Goal: Find specific page/section: Find specific page/section

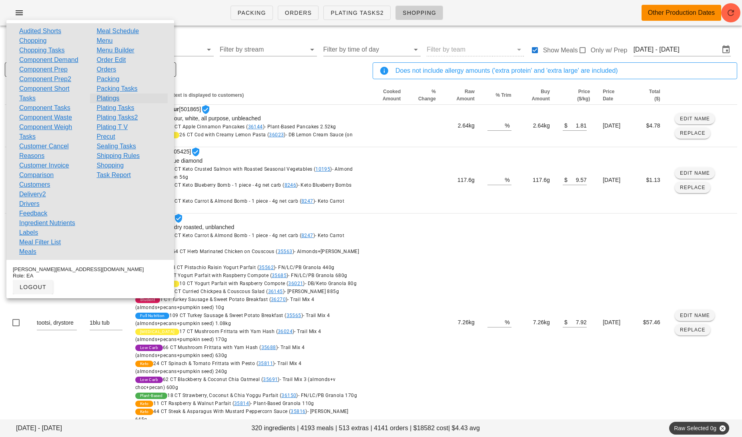
click at [114, 100] on link "Platings" at bounding box center [107, 99] width 23 height 10
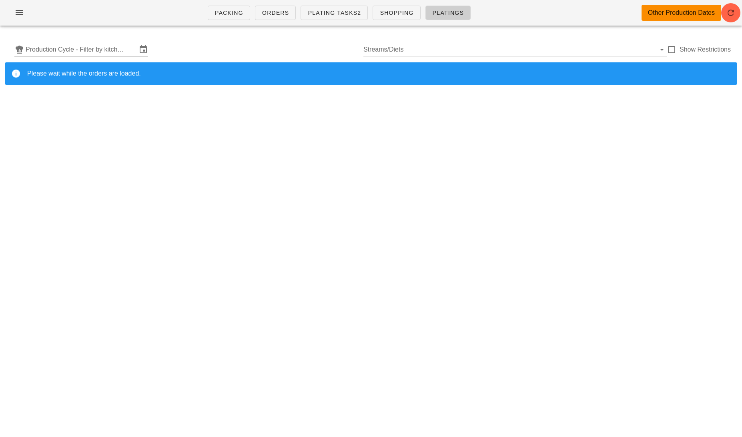
click at [101, 51] on input "Production Cycle - Filter by kitchen production schedules" at bounding box center [81, 49] width 111 height 13
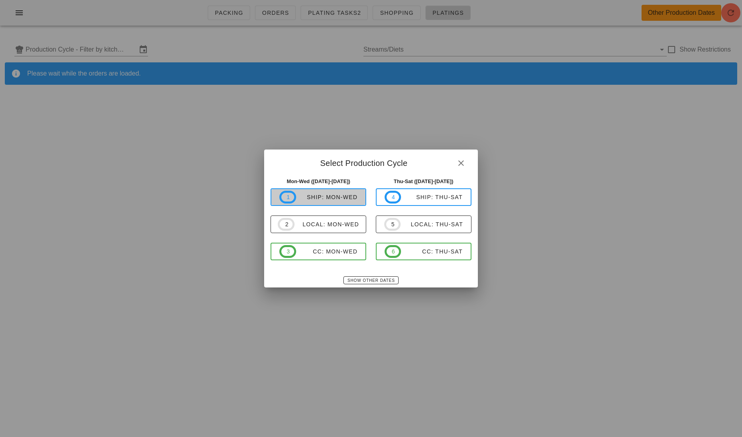
click at [319, 196] on div "ship: Mon-Wed" at bounding box center [327, 197] width 62 height 6
type input "ship: Mon-Wed ([DATE]-[DATE])"
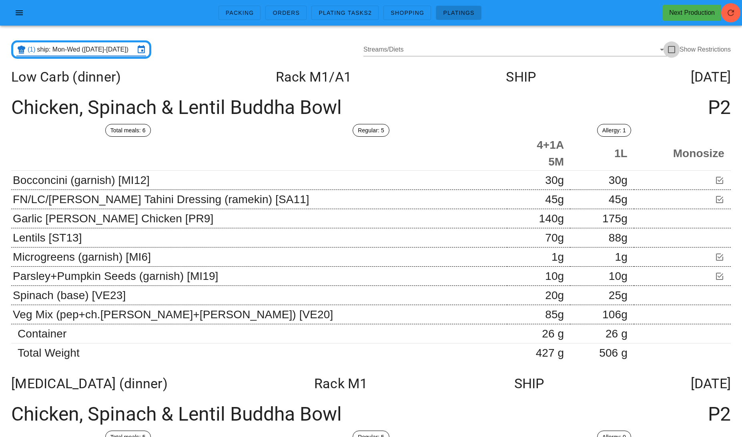
click at [672, 49] on div at bounding box center [672, 50] width 14 height 14
checkbox input "true"
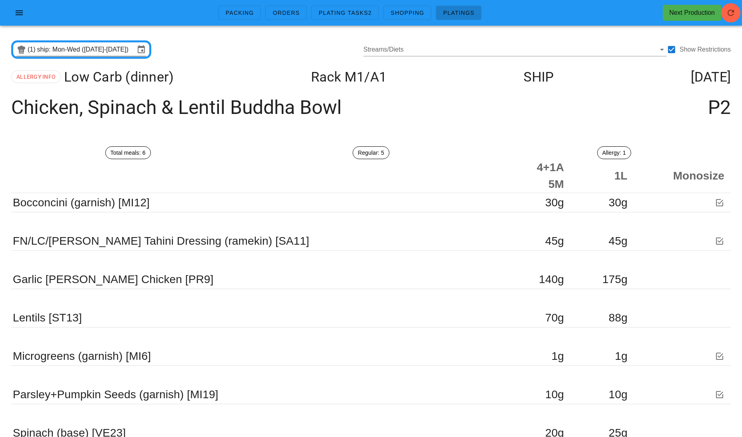
click at [87, 54] on input "ship: Mon-Wed ([DATE]-[DATE])" at bounding box center [86, 49] width 98 height 13
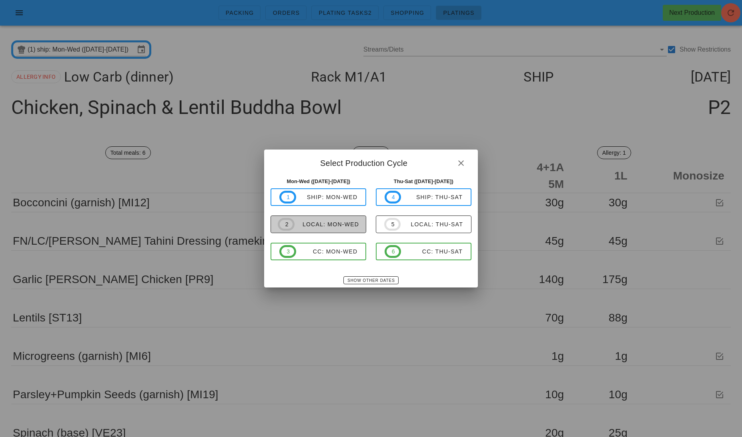
click at [325, 222] on div "local: Mon-Wed" at bounding box center [327, 224] width 64 height 6
type input "local: Mon-Wed ([DATE]-[DATE])"
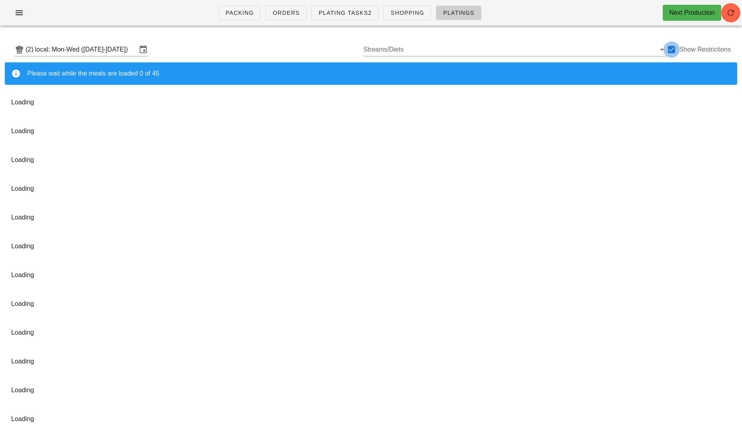
click at [670, 48] on div at bounding box center [672, 50] width 14 height 14
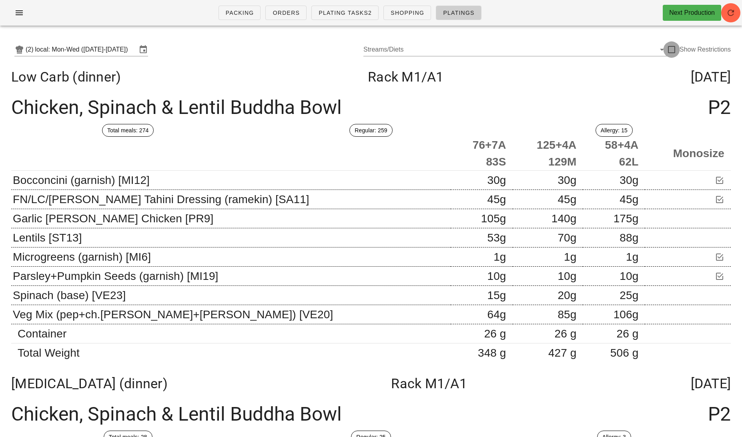
click at [672, 49] on div at bounding box center [672, 50] width 14 height 14
checkbox input "true"
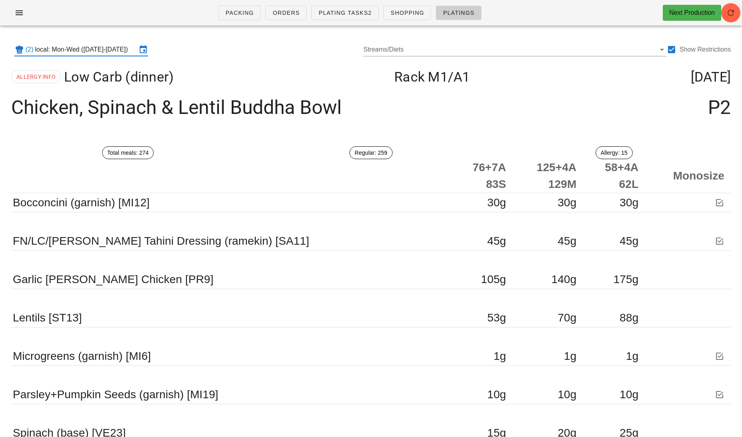
click at [78, 50] on input "local: Mon-Wed ([DATE]-[DATE])" at bounding box center [86, 49] width 102 height 13
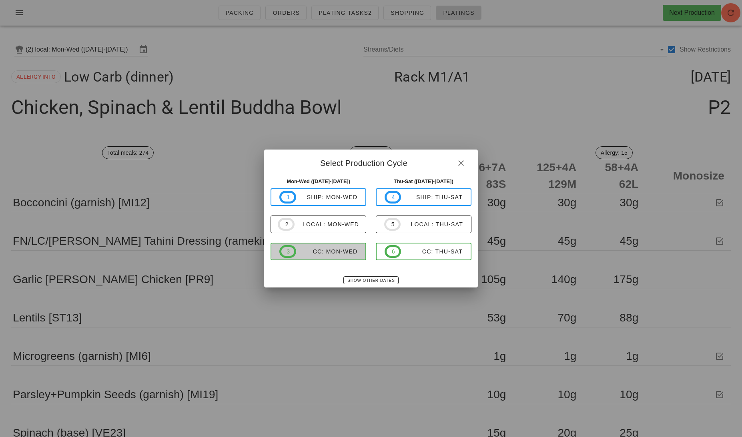
click at [299, 254] on div "CC: Mon-Wed" at bounding box center [327, 252] width 62 height 6
type input "CC: Mon-Wed (Sep 29-Oct 1)"
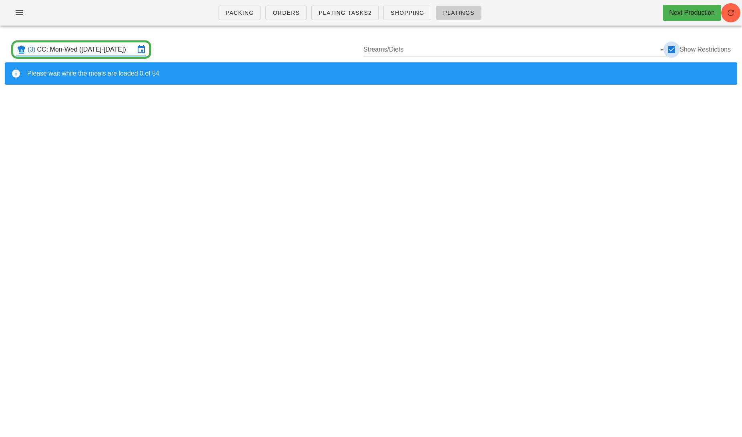
click at [674, 50] on div at bounding box center [672, 50] width 14 height 14
checkbox input "false"
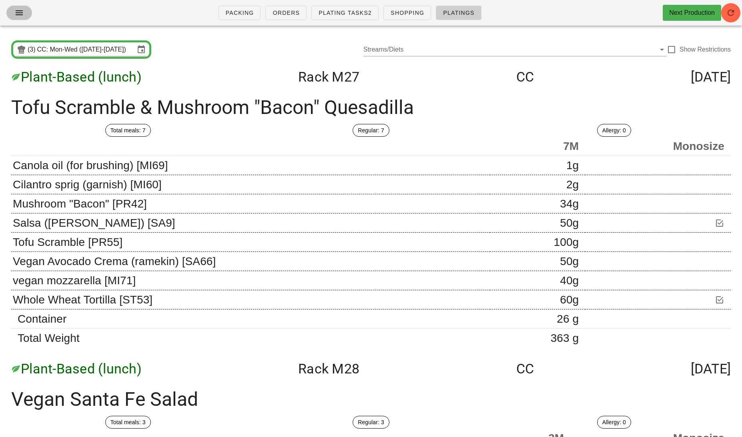
click at [17, 11] on icon "button" at bounding box center [19, 13] width 10 height 10
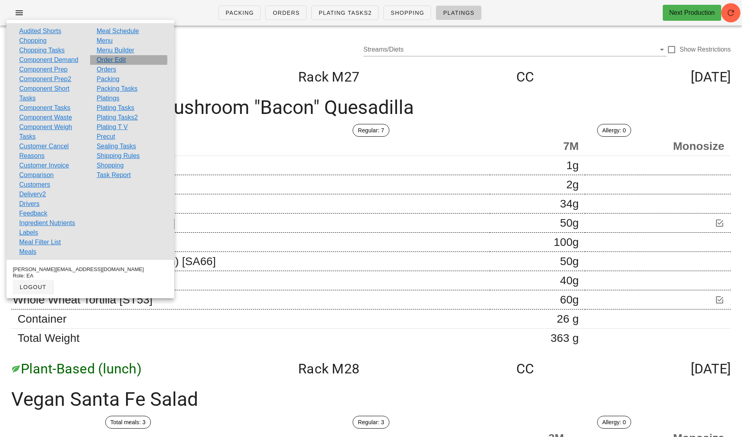
click at [118, 60] on link "Order Edit" at bounding box center [110, 60] width 29 height 10
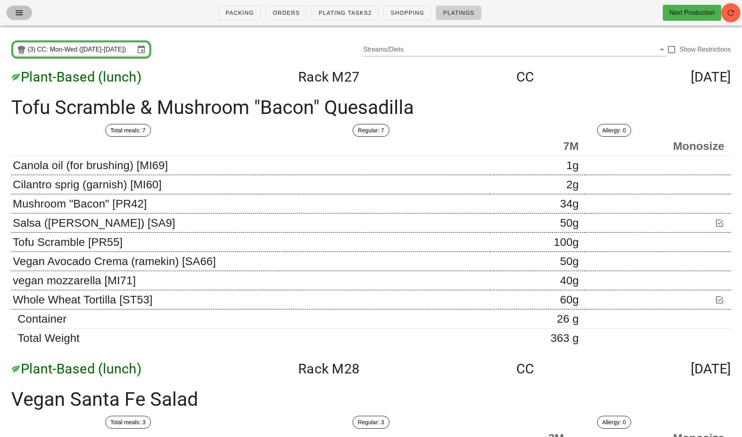
click at [22, 18] on button "button" at bounding box center [19, 13] width 26 height 14
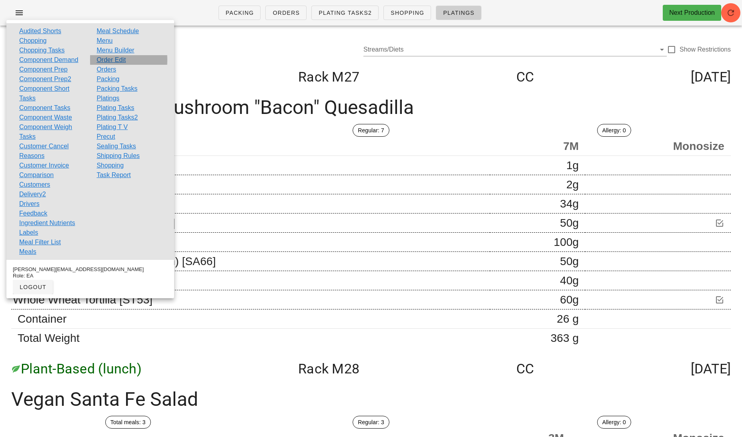
click at [124, 61] on link "Order Edit" at bounding box center [110, 60] width 29 height 10
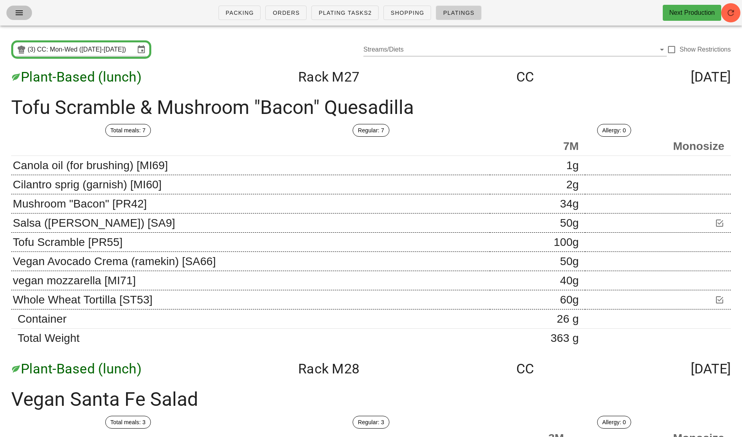
click at [18, 12] on icon "button" at bounding box center [19, 13] width 10 height 10
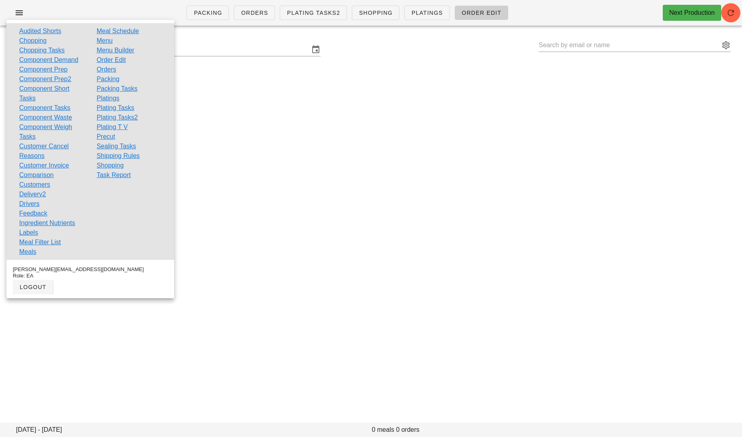
click at [349, 83] on div "Packing Orders Plating Tasks2 Shopping Platings Order Edit Next Production Sund…" at bounding box center [371, 218] width 742 height 437
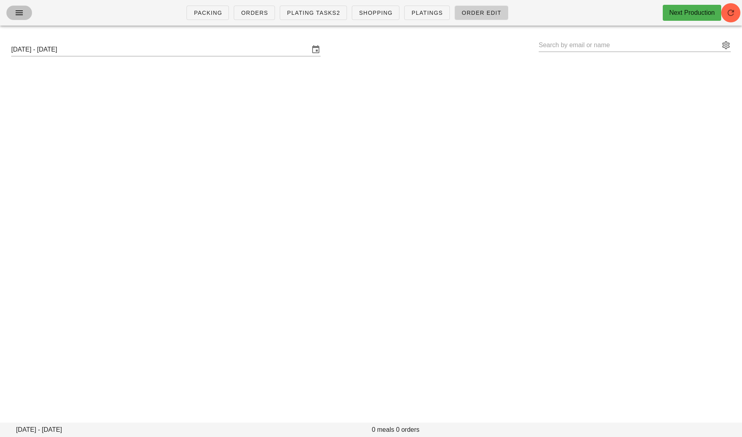
click at [18, 8] on icon "button" at bounding box center [19, 13] width 10 height 10
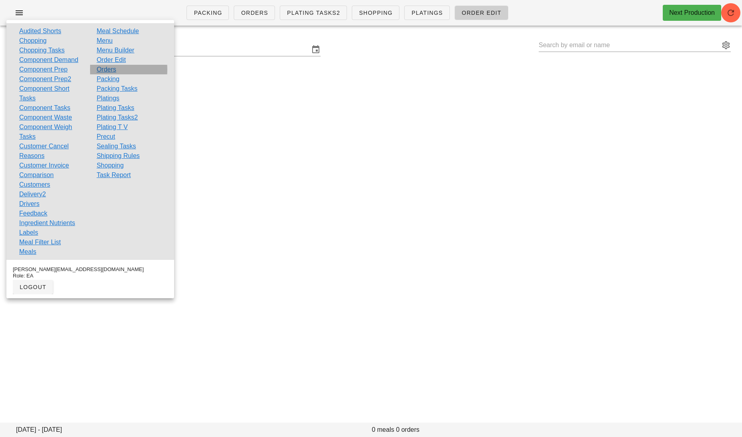
click at [109, 68] on link "Orders" at bounding box center [106, 70] width 20 height 10
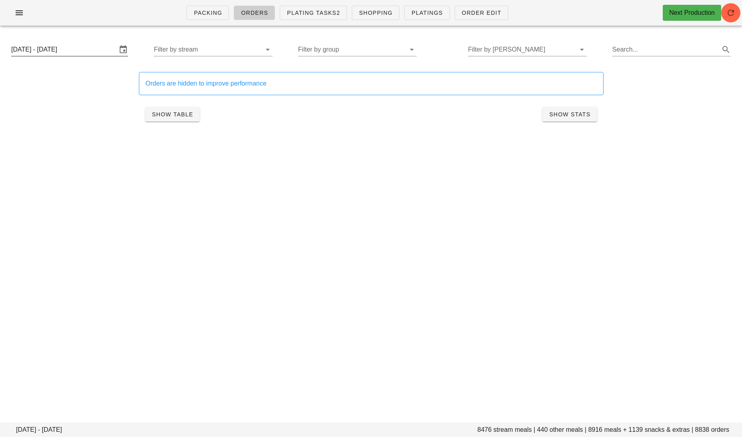
click at [69, 54] on input "Sunday September 28 - Saturday October 4" at bounding box center [64, 49] width 106 height 13
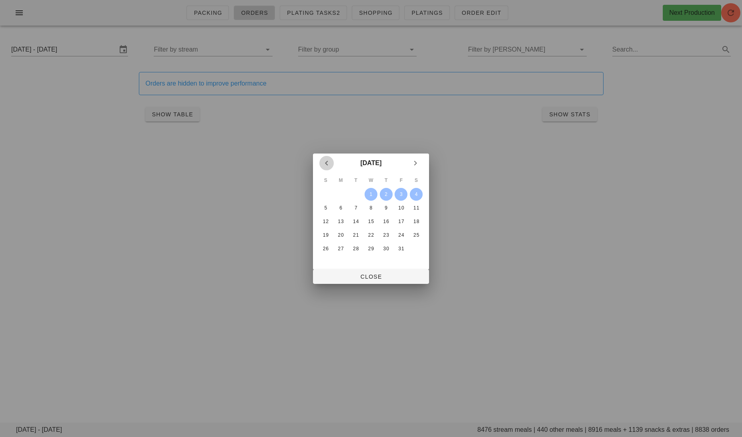
click at [325, 164] on icon "Previous month" at bounding box center [327, 163] width 10 height 10
click at [345, 247] on div "29" at bounding box center [341, 249] width 13 height 6
click at [415, 162] on icon "Next month" at bounding box center [416, 163] width 10 height 10
click at [370, 195] on div "1" at bounding box center [371, 195] width 13 height 6
click at [378, 277] on span "Close" at bounding box center [370, 277] width 103 height 6
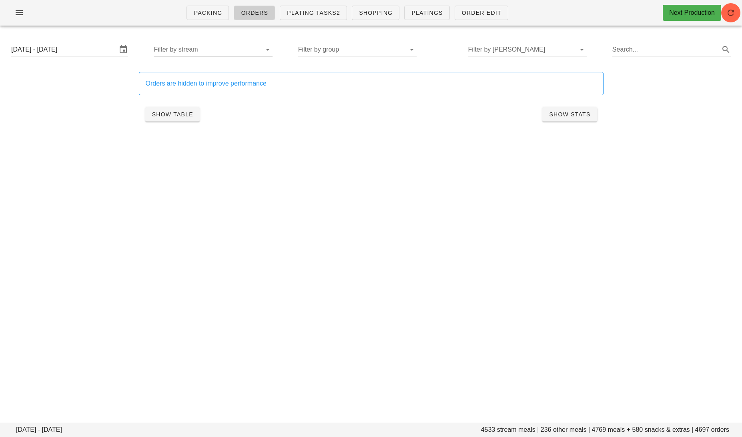
click at [233, 51] on input "Filter by stream" at bounding box center [207, 49] width 106 height 13
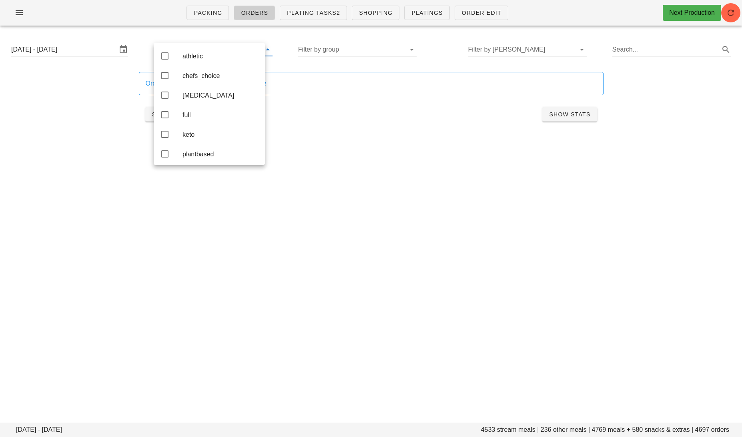
click at [366, 166] on div "Packing Orders Plating Tasks2 Shopping Platings Order Edit Next Production Mond…" at bounding box center [371, 218] width 742 height 437
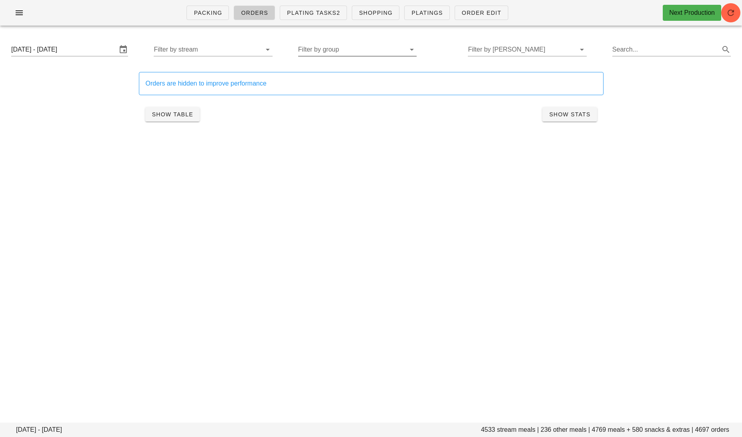
click at [353, 53] on input "Filter by group" at bounding box center [351, 49] width 106 height 13
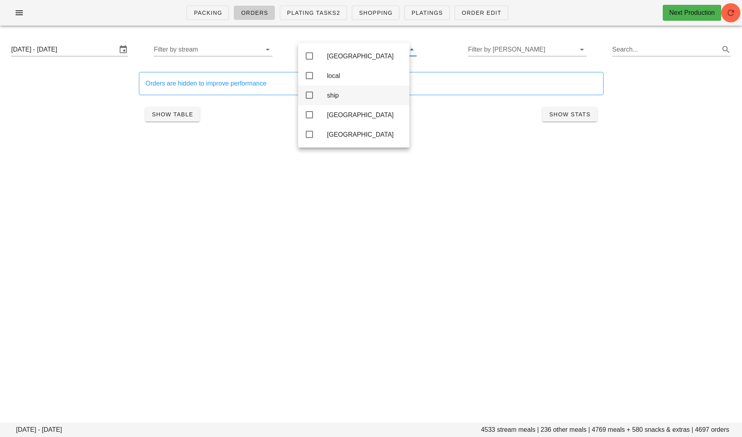
click at [345, 50] on div "Calgary" at bounding box center [365, 56] width 76 height 17
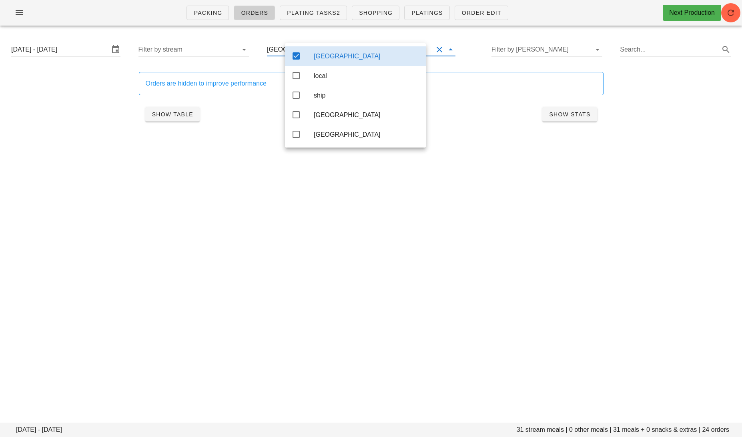
click at [341, 233] on div "Packing Orders Plating Tasks2 Shopping Platings Order Edit Next Production Mond…" at bounding box center [371, 218] width 742 height 437
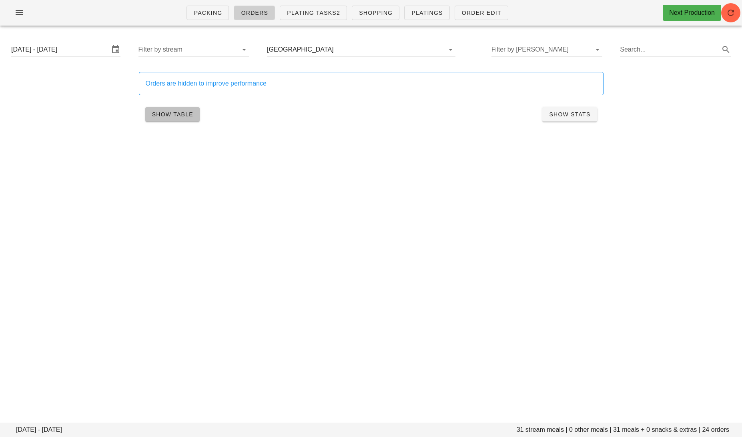
click at [178, 112] on span "Show Table" at bounding box center [173, 114] width 42 height 6
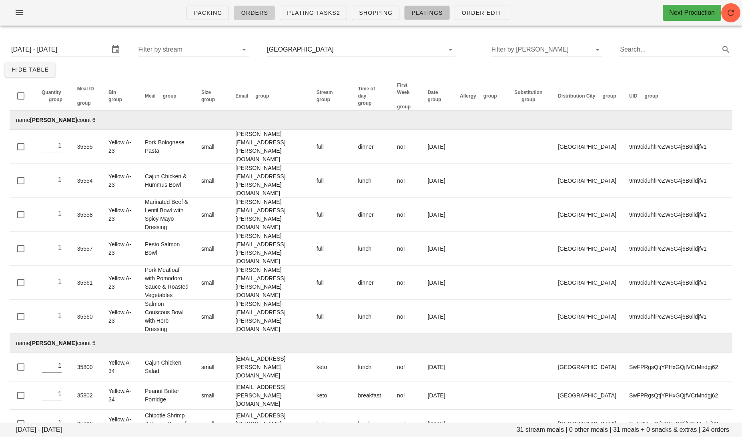
click at [416, 12] on span "Platings" at bounding box center [427, 13] width 32 height 6
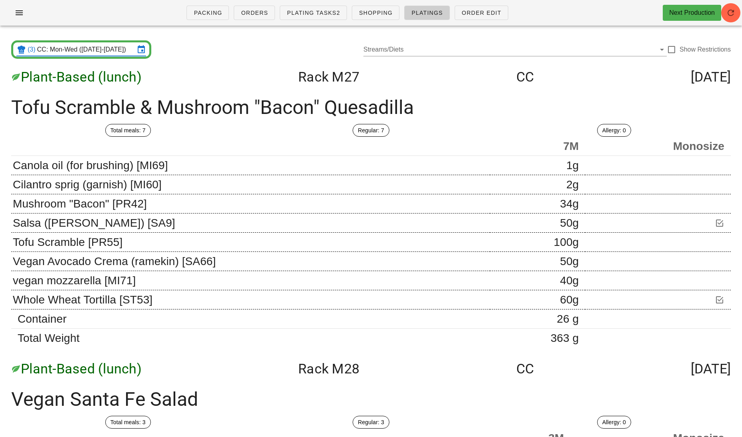
click at [90, 46] on input "CC: Mon-Wed (Sep 29-Oct 1)" at bounding box center [86, 49] width 98 height 13
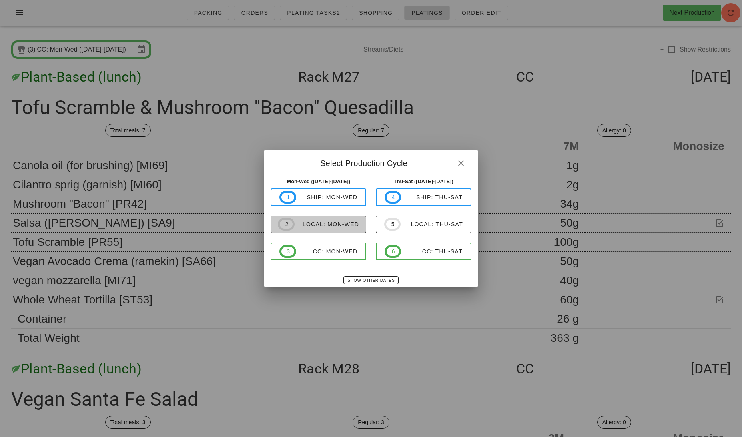
click at [330, 219] on span "2 local: Mon-Wed" at bounding box center [318, 224] width 81 height 13
type input "local: Mon-Wed ([DATE]-[DATE])"
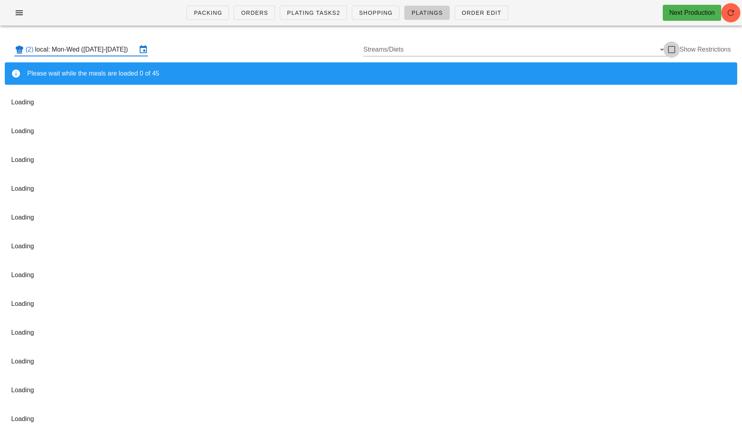
click at [672, 51] on div at bounding box center [672, 50] width 14 height 14
checkbox input "true"
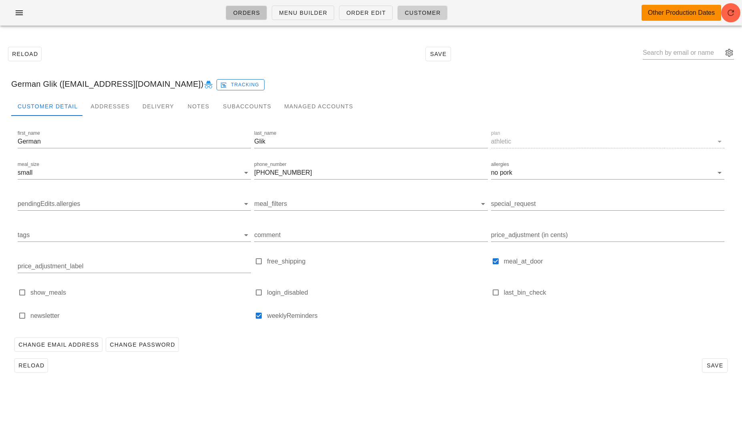
click at [235, 16] on link "Orders" at bounding box center [246, 13] width 41 height 14
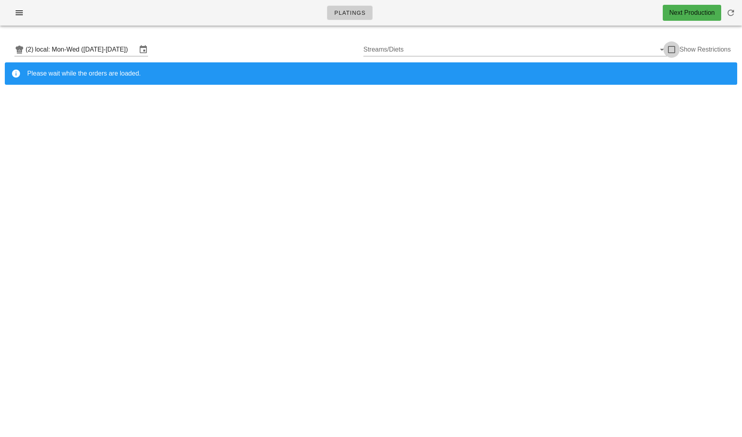
click at [674, 54] on div at bounding box center [672, 50] width 14 height 14
checkbox input "true"
click at [673, 46] on div at bounding box center [672, 50] width 14 height 14
checkbox input "true"
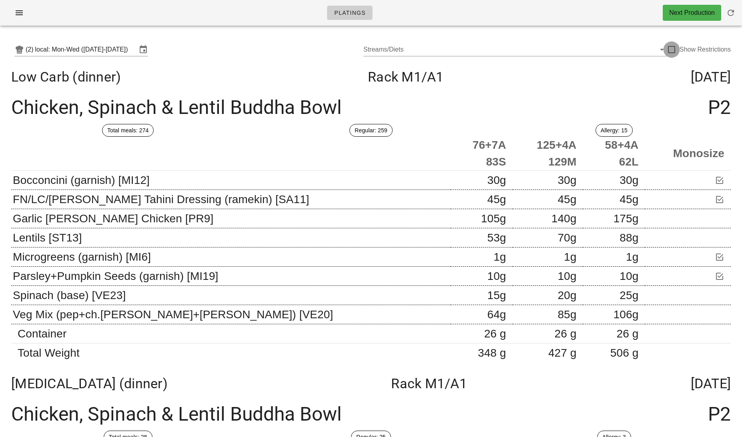
click at [674, 52] on div at bounding box center [672, 50] width 14 height 14
checkbox input "true"
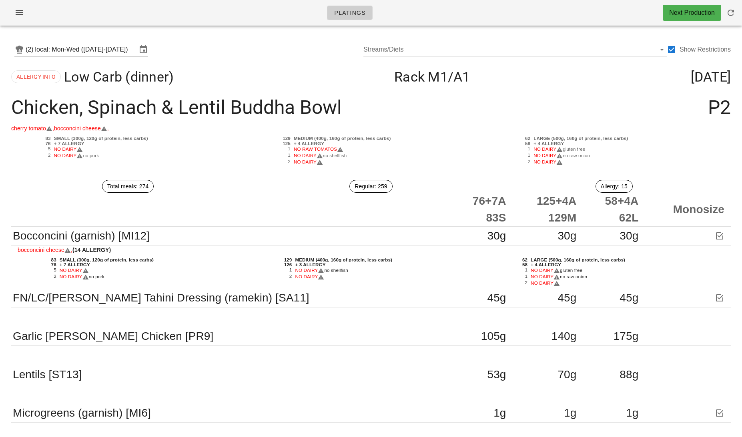
click at [112, 54] on input "local: Mon-Wed ([DATE]-[DATE])" at bounding box center [86, 49] width 102 height 13
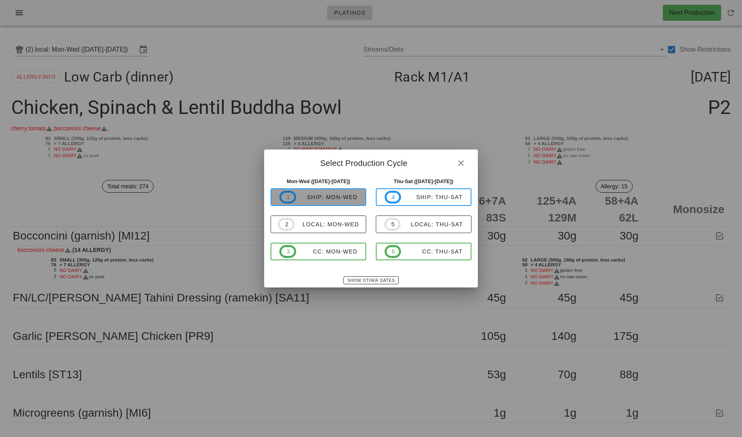
click at [326, 201] on span "1 ship: Mon-Wed" at bounding box center [318, 197] width 78 height 13
type input "ship: Mon-Wed ([DATE]-[DATE])"
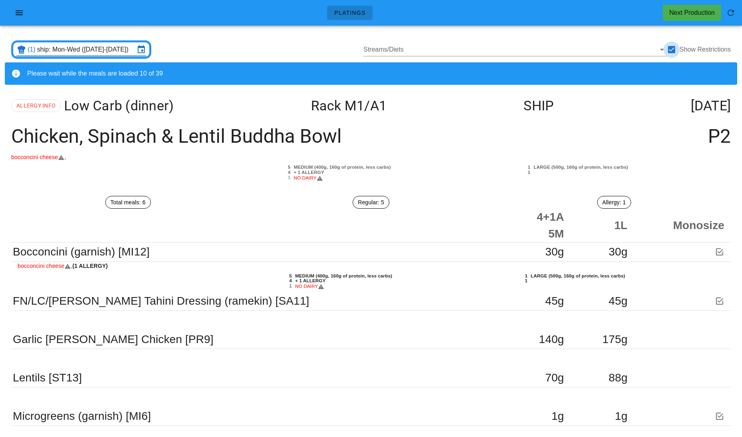
click at [675, 50] on div at bounding box center [672, 50] width 14 height 14
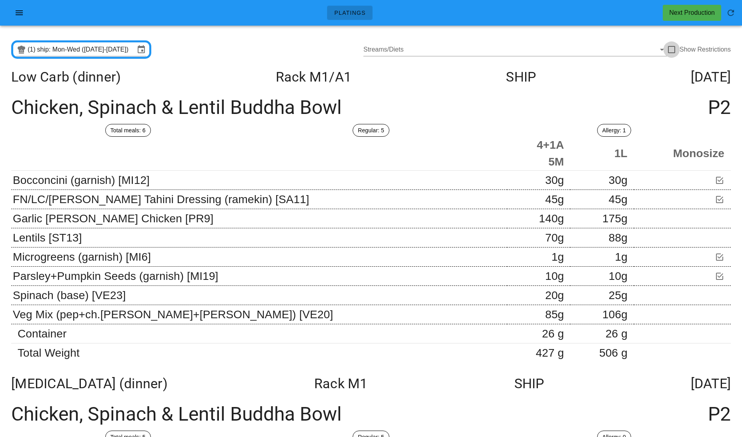
click at [672, 46] on div at bounding box center [672, 50] width 14 height 14
checkbox input "true"
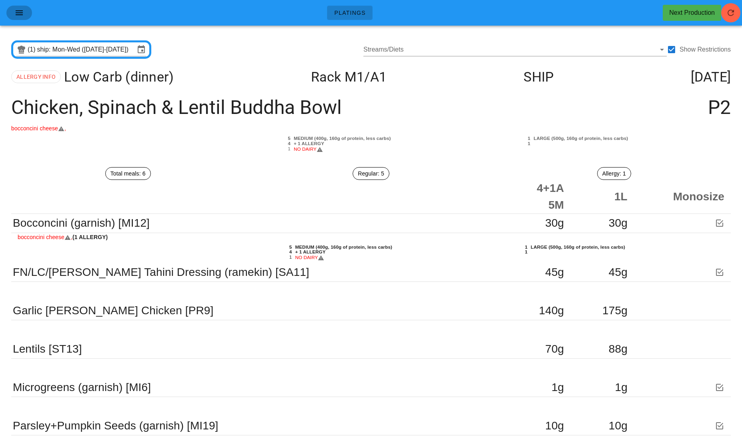
click at [22, 14] on icon "button" at bounding box center [19, 13] width 10 height 10
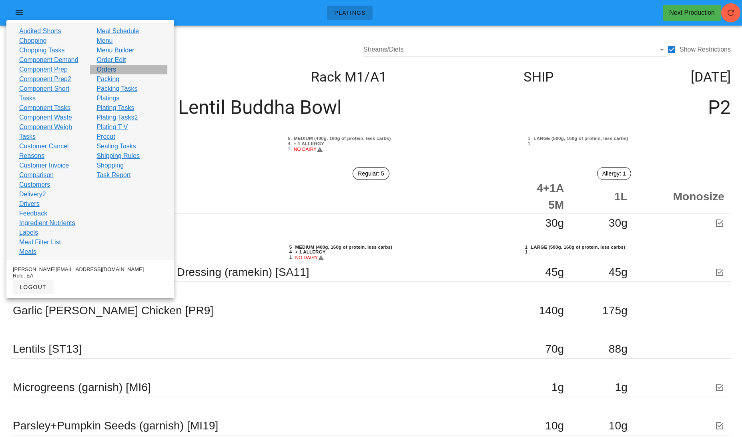
click at [110, 71] on link "Orders" at bounding box center [106, 70] width 20 height 10
